Goal: Register for event/course

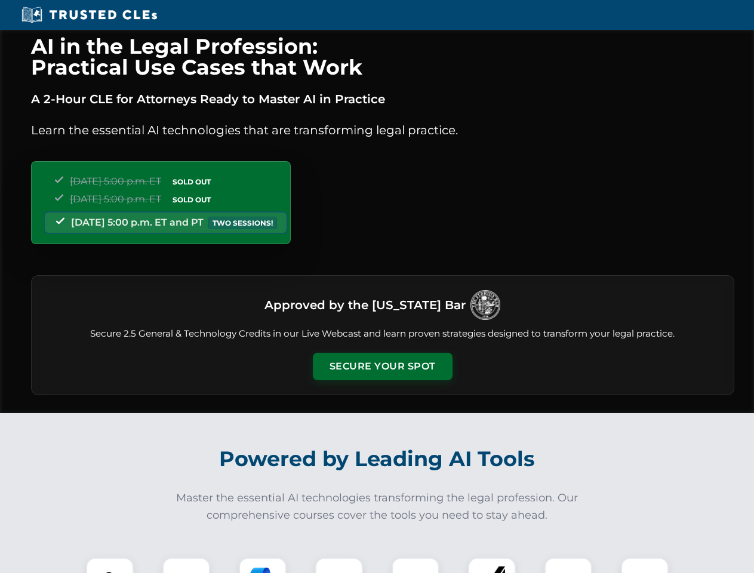
click at [382, 367] on button "Secure Your Spot" at bounding box center [383, 366] width 140 height 27
click at [110, 566] on img at bounding box center [110, 581] width 35 height 35
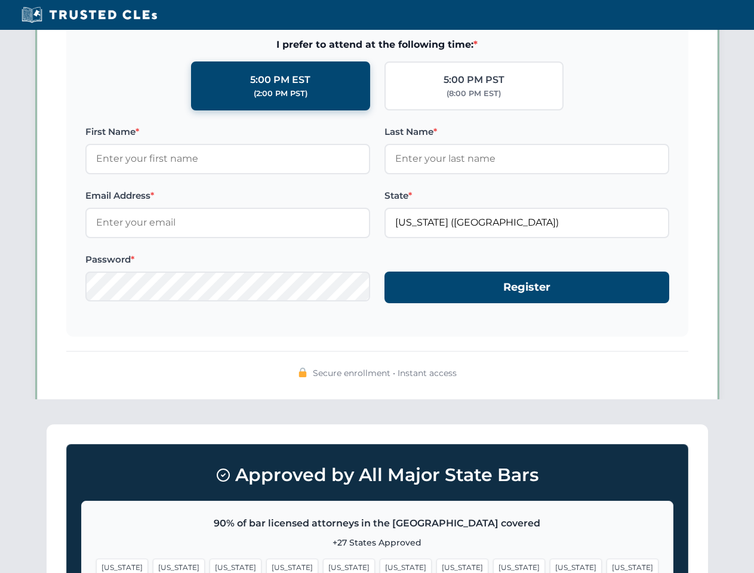
click at [437, 566] on span "[US_STATE]" at bounding box center [463, 567] width 52 height 17
click at [550, 566] on span "[US_STATE]" at bounding box center [576, 567] width 52 height 17
